Goal: Task Accomplishment & Management: Use online tool/utility

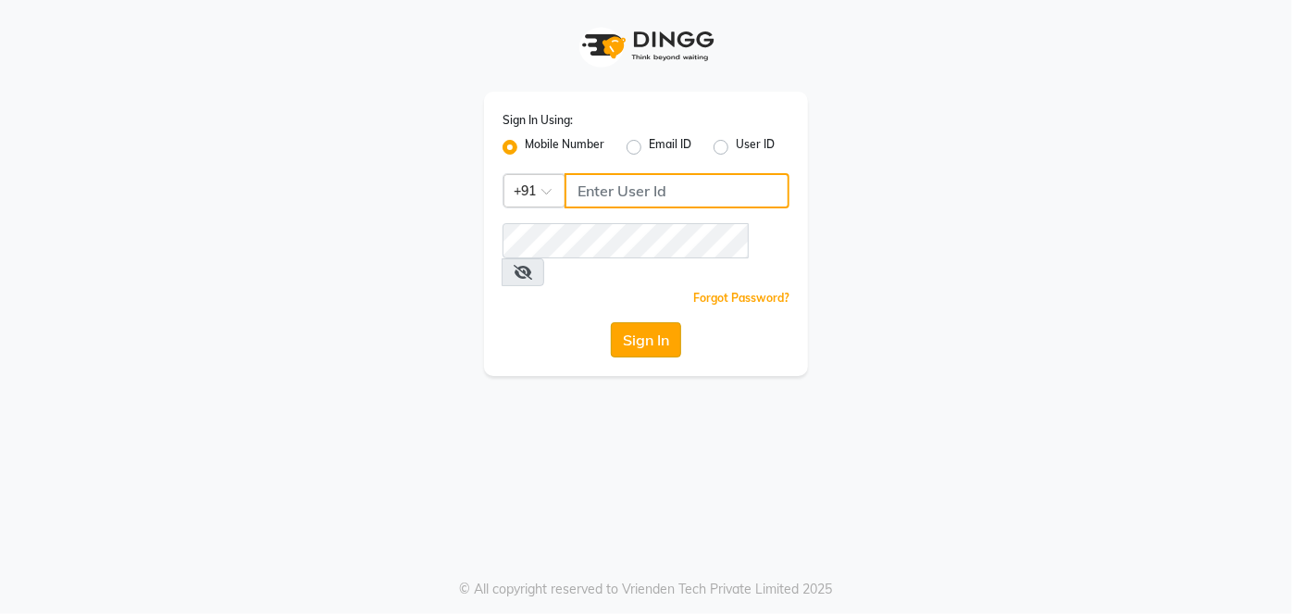
type input "9920665695"
click at [639, 322] on button "Sign In" at bounding box center [646, 339] width 70 height 35
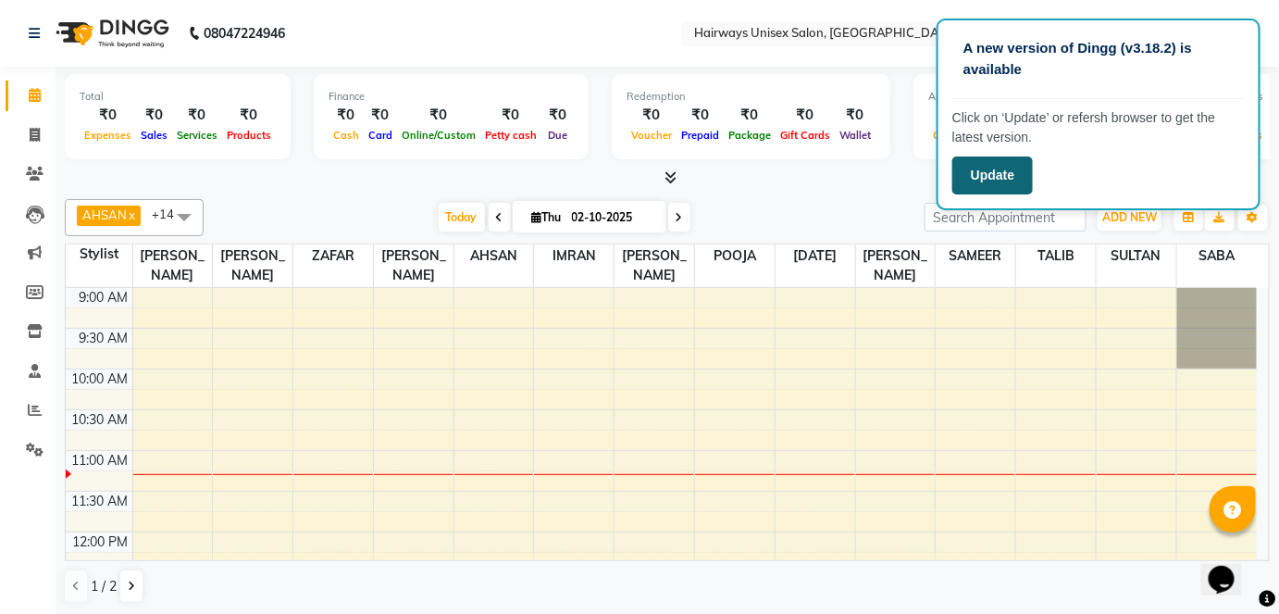
click at [1011, 178] on button "Update" at bounding box center [992, 175] width 81 height 38
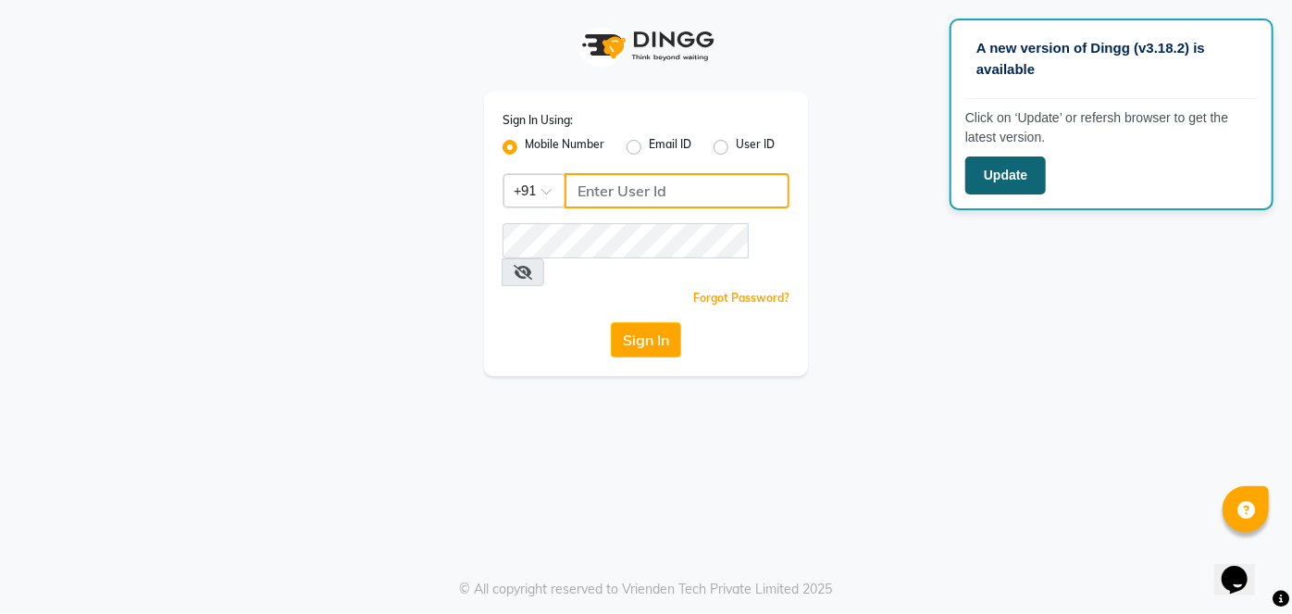
type input "9920665695"
click at [1015, 171] on button "Update" at bounding box center [1005, 175] width 81 height 38
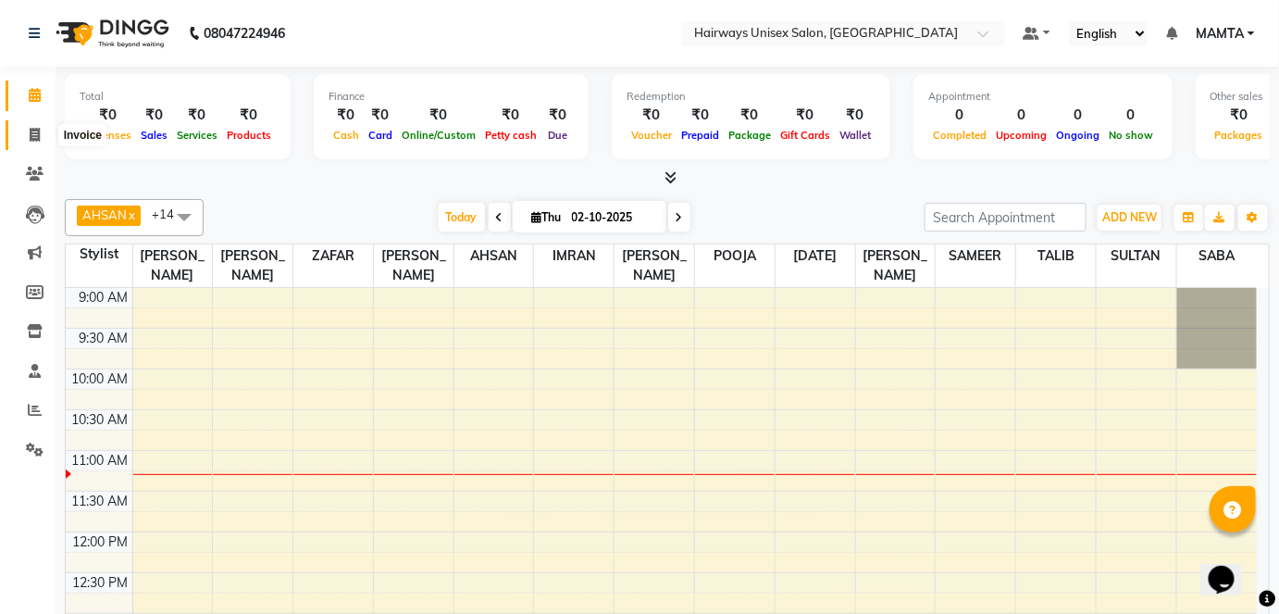
click at [38, 139] on icon at bounding box center [35, 135] width 10 height 14
select select "8320"
select select "service"
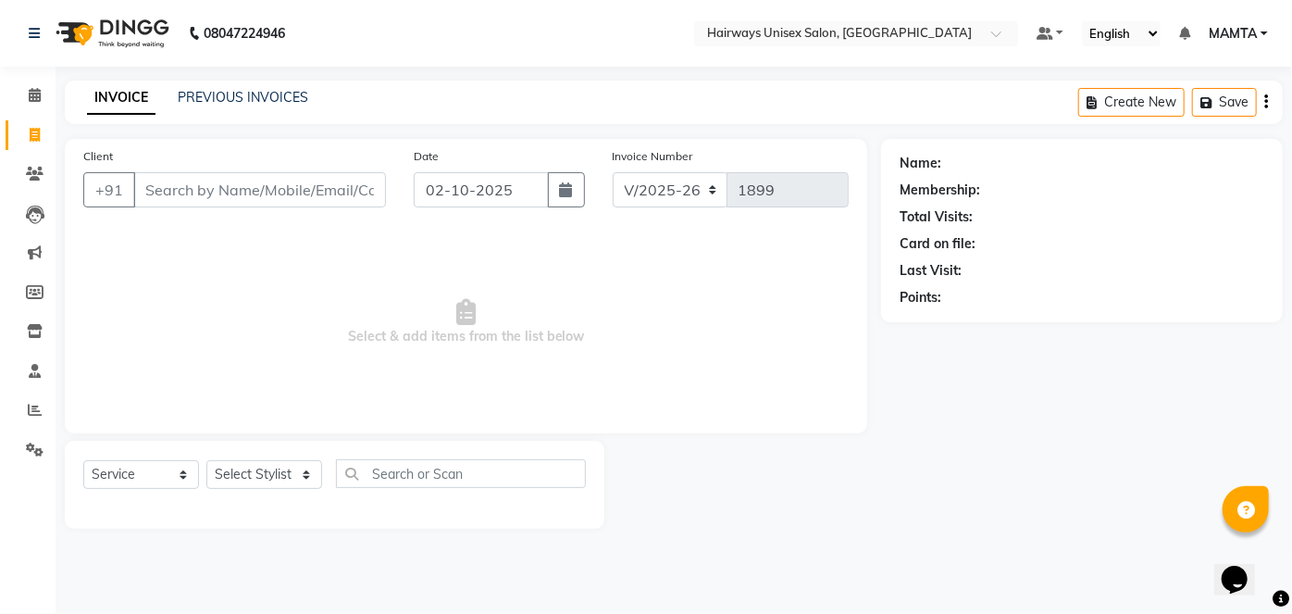
click at [291, 196] on input "Client" at bounding box center [259, 189] width 253 height 35
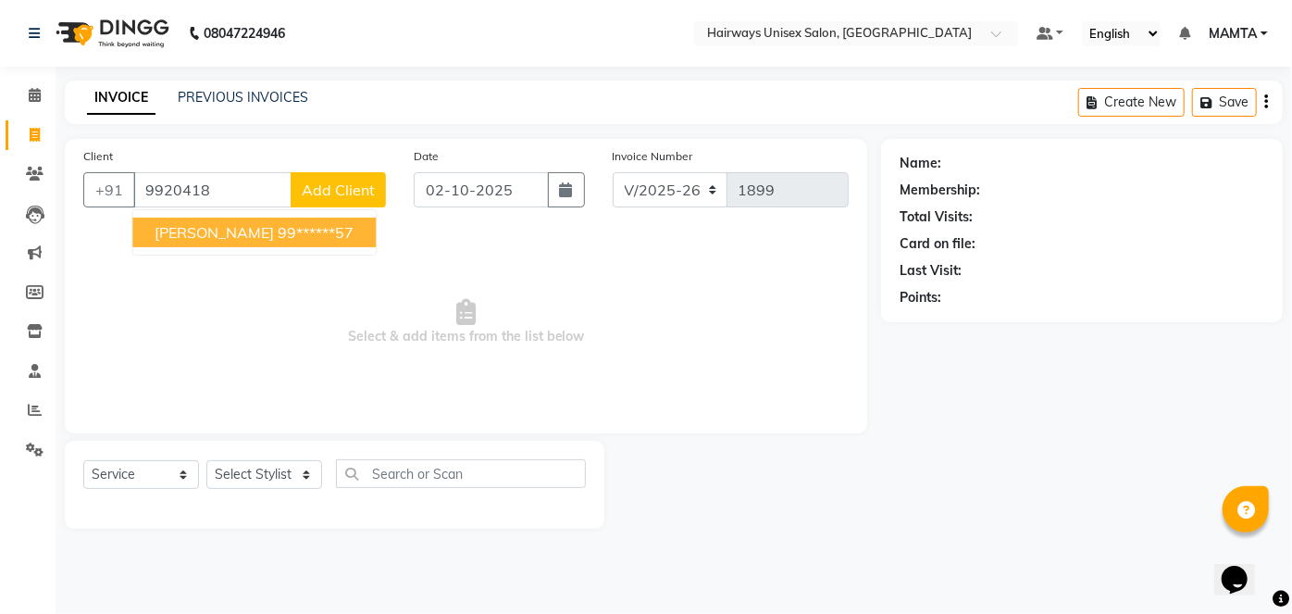
click at [202, 242] on button "ADITYA SHAH 99******57" at bounding box center [253, 233] width 243 height 30
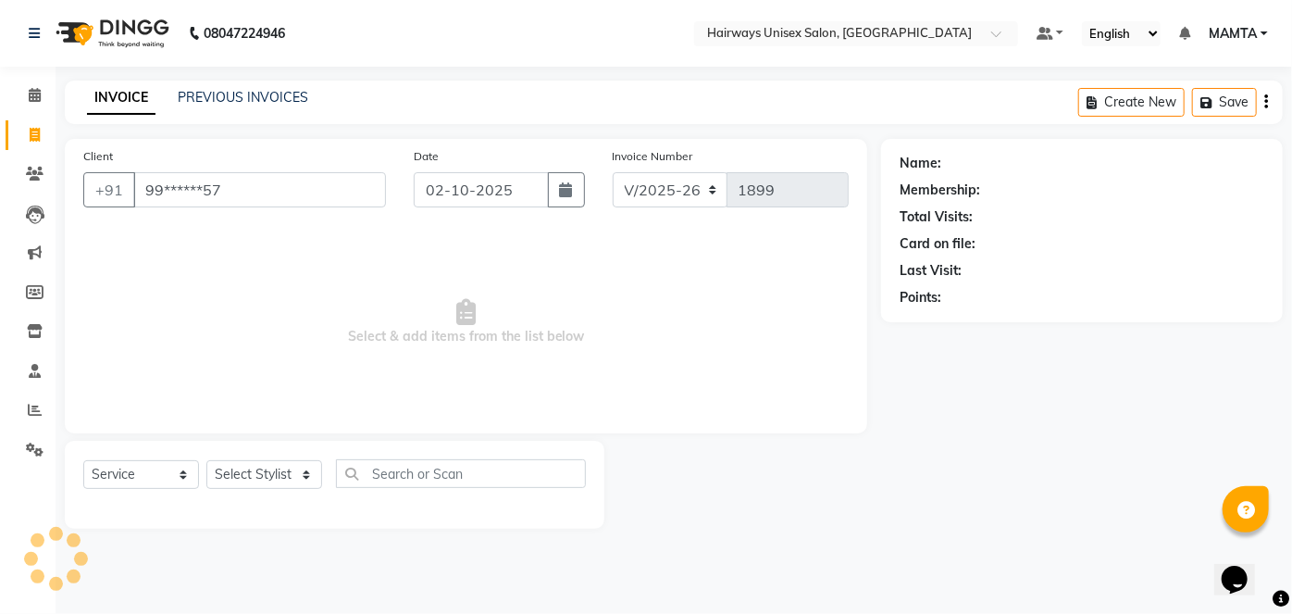
type input "99******57"
select select "1: Object"
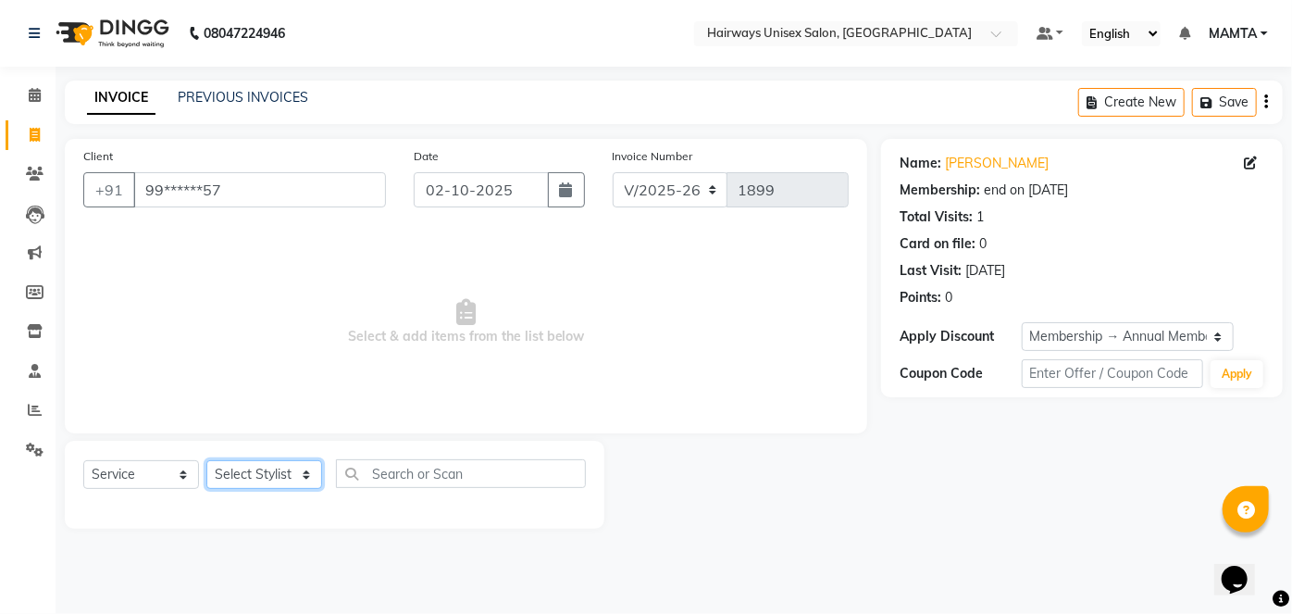
click at [265, 481] on select "Select Stylist AHSAN AZAD IMRAN Kamal Salmani KASHISH MAMTA POOJA PUMMY RAJA SA…" at bounding box center [264, 474] width 116 height 29
select select "80856"
click at [206, 460] on select "Select Stylist AHSAN AZAD IMRAN Kamal Salmani KASHISH MAMTA POOJA PUMMY RAJA SA…" at bounding box center [264, 474] width 116 height 29
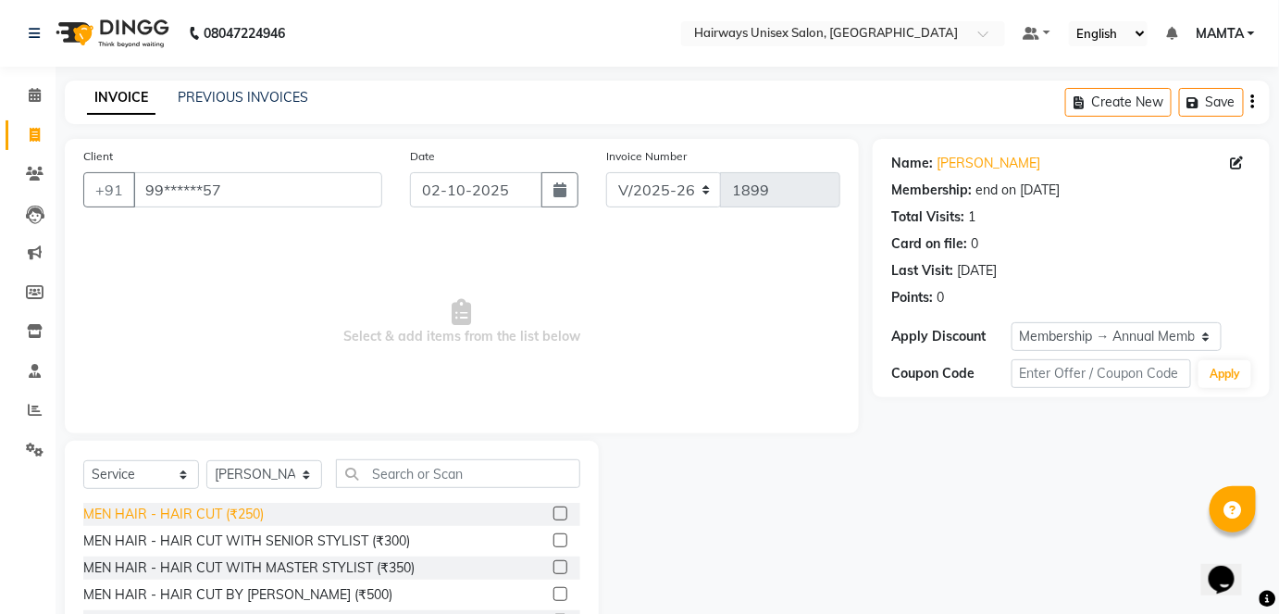
click at [252, 510] on div "MEN HAIR - HAIR CUT (₹250)" at bounding box center [173, 513] width 180 height 19
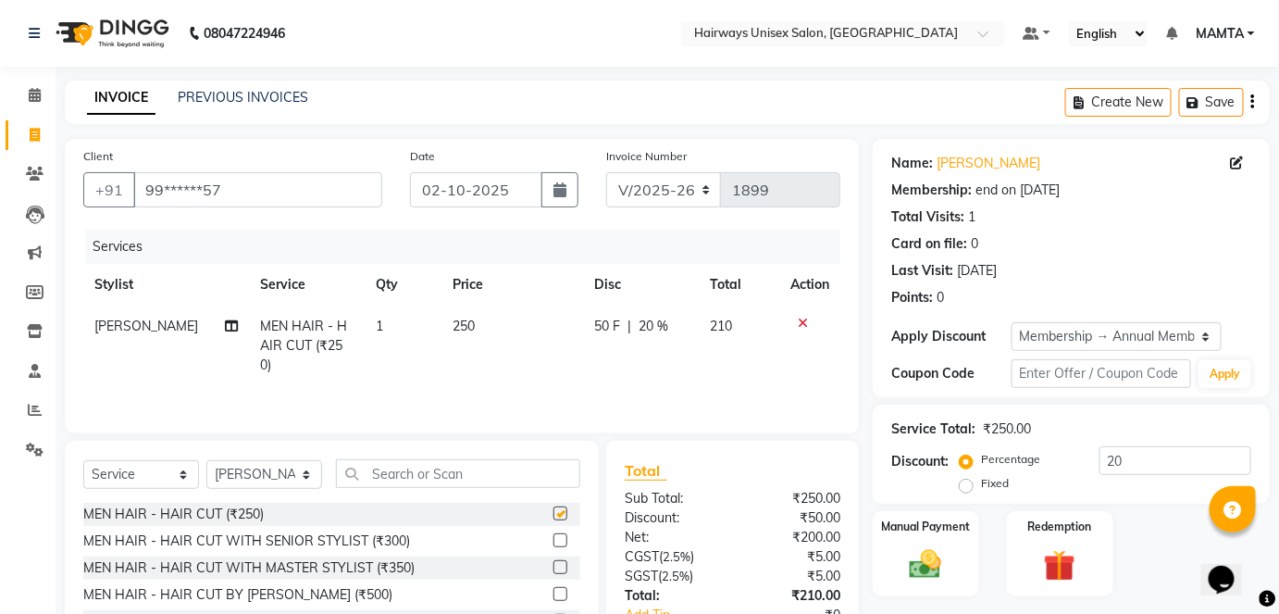
checkbox input "false"
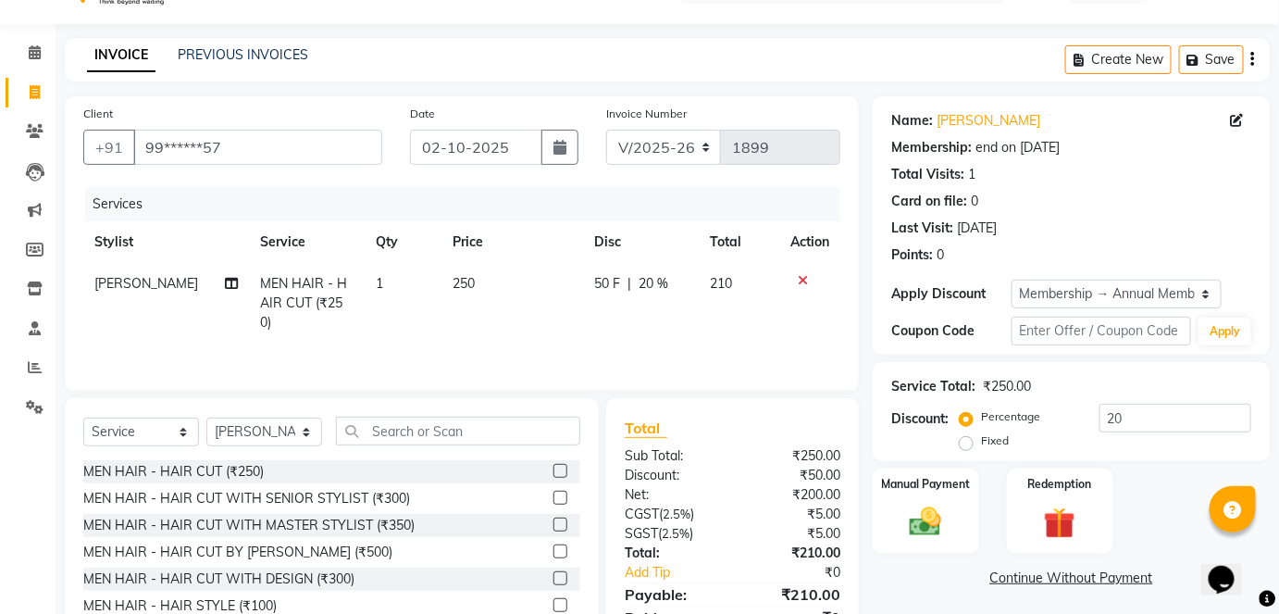
scroll to position [127, 0]
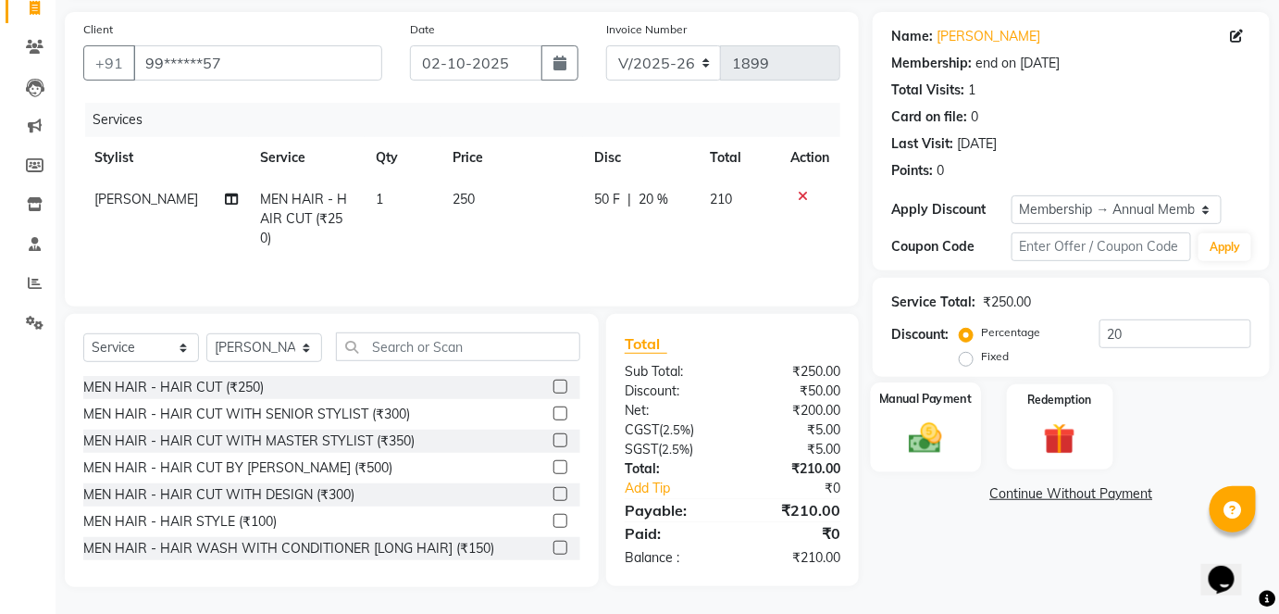
click at [918, 429] on img at bounding box center [926, 437] width 54 height 38
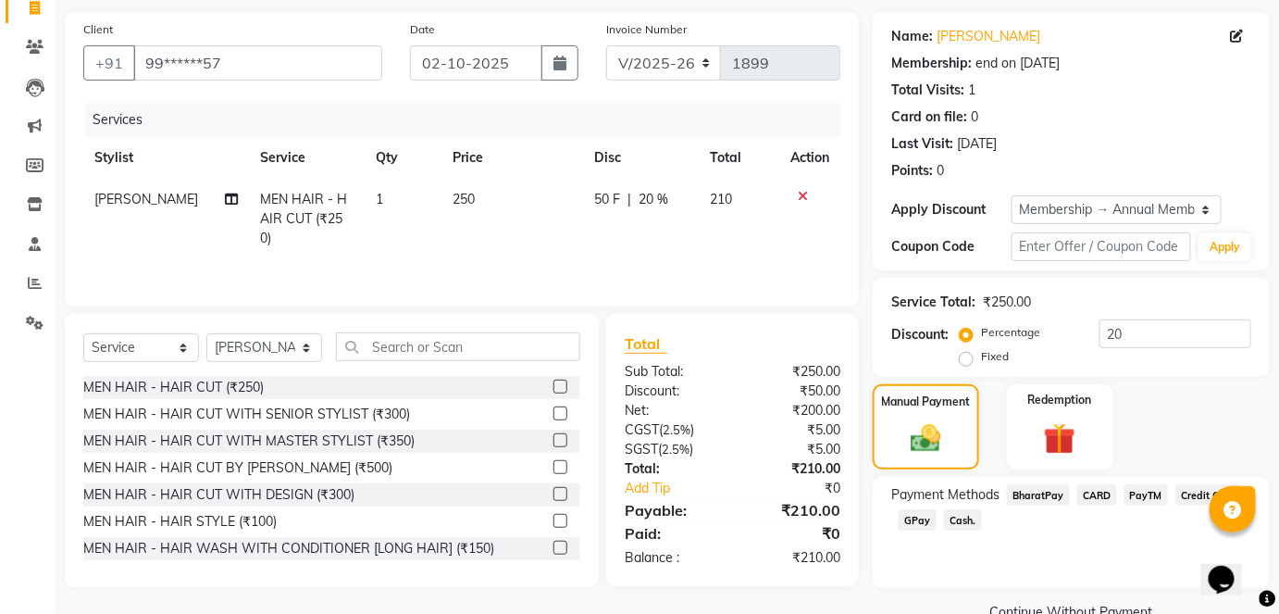
click at [918, 522] on span "GPay" at bounding box center [918, 519] width 38 height 21
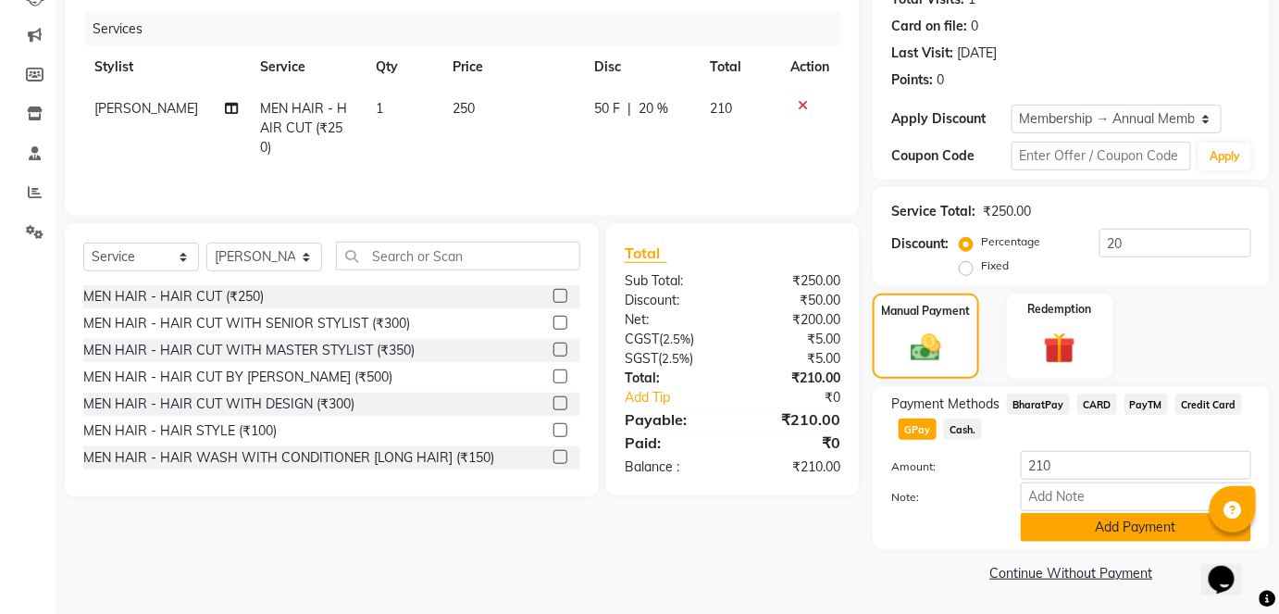
click at [1085, 535] on button "Add Payment" at bounding box center [1136, 527] width 230 height 29
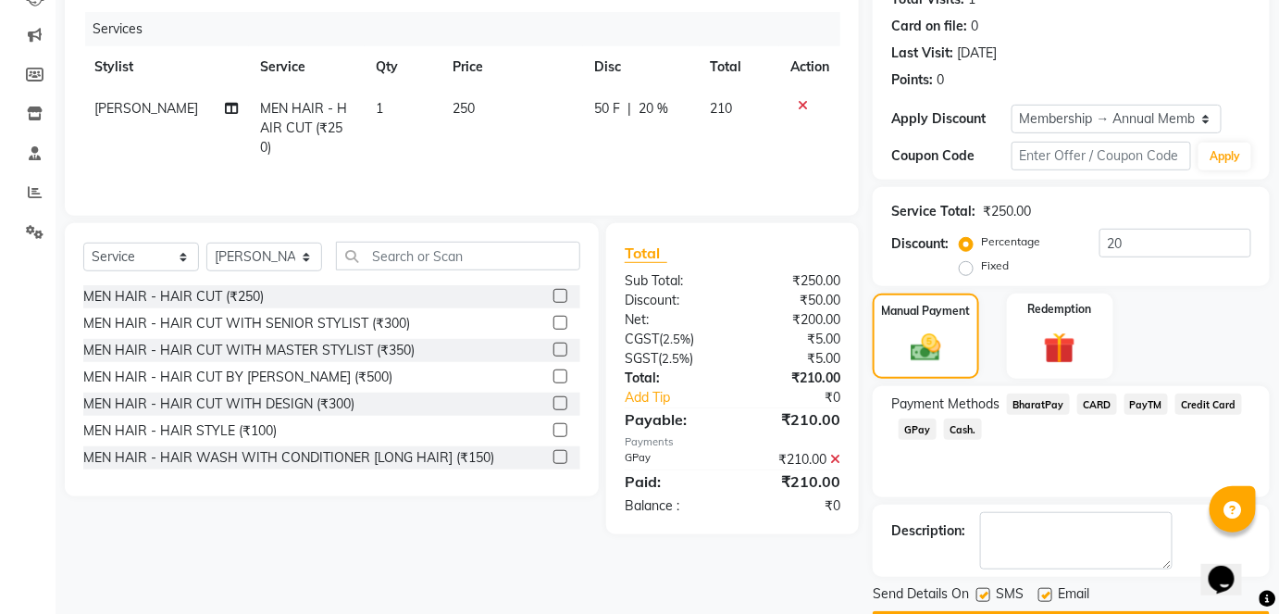
scroll to position [269, 0]
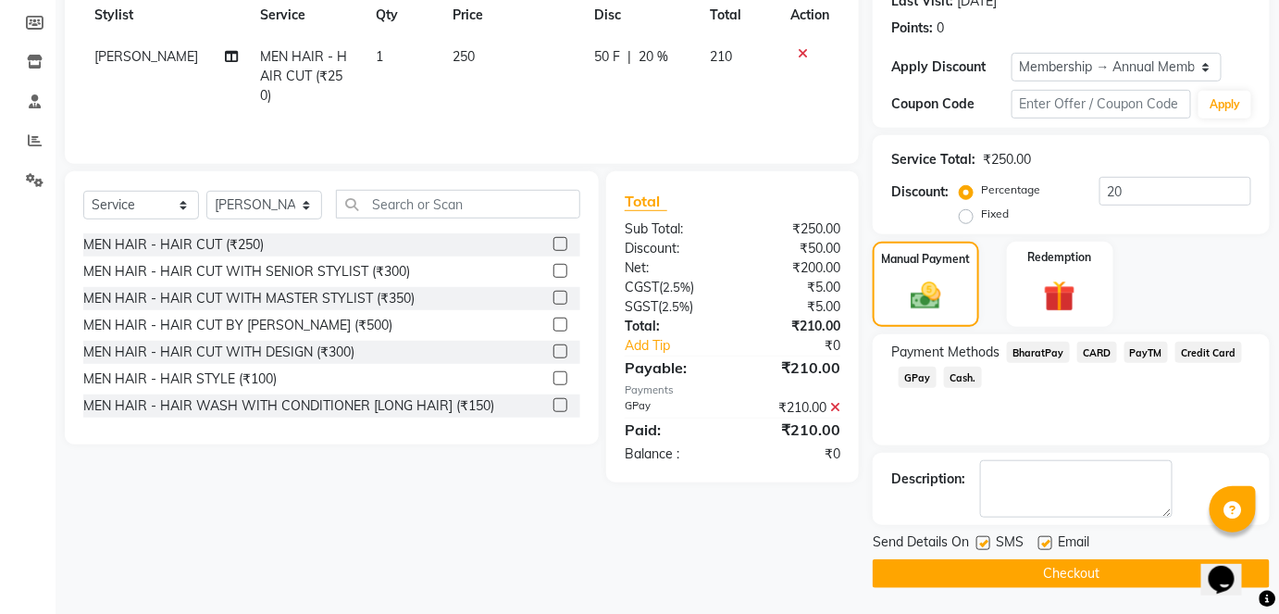
click at [984, 545] on label at bounding box center [983, 543] width 14 height 14
click at [984, 545] on input "checkbox" at bounding box center [982, 544] width 12 height 12
checkbox input "false"
click at [1010, 583] on button "Checkout" at bounding box center [1071, 573] width 397 height 29
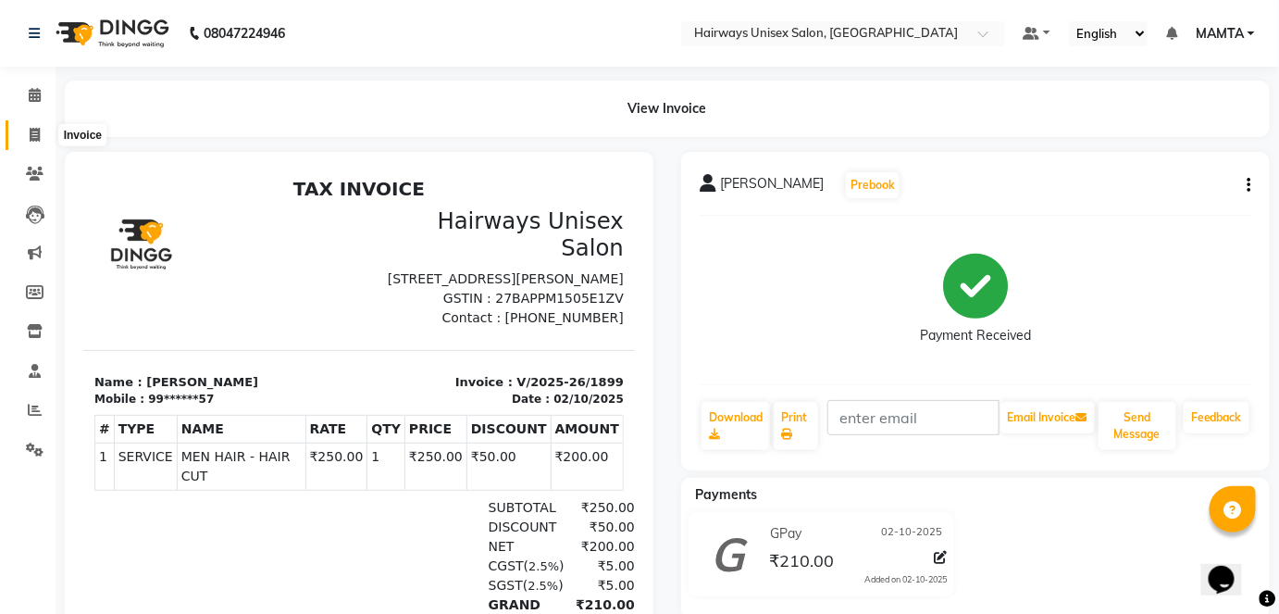
click at [37, 132] on icon at bounding box center [35, 135] width 10 height 14
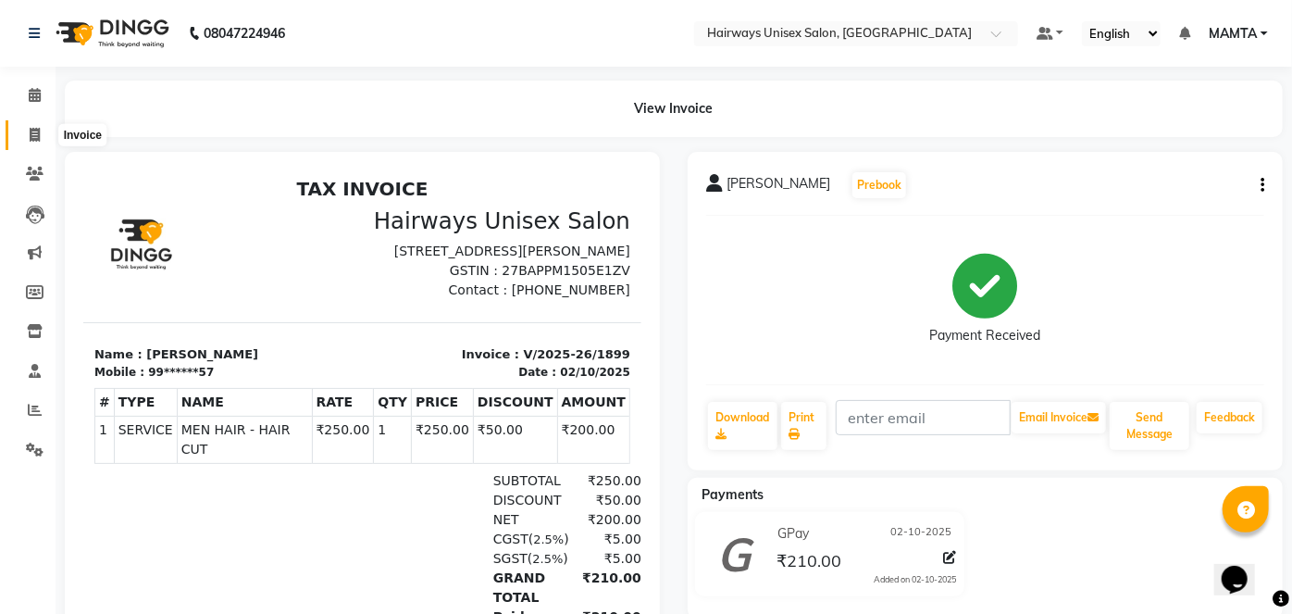
select select "8320"
select select "service"
